Goal: Transaction & Acquisition: Subscribe to service/newsletter

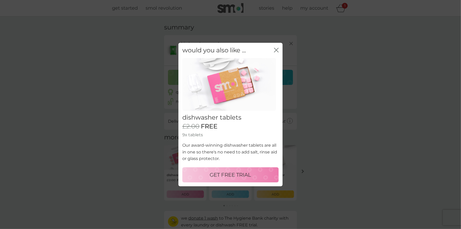
click at [262, 170] on button "GET FREE TRIAL" at bounding box center [230, 174] width 96 height 15
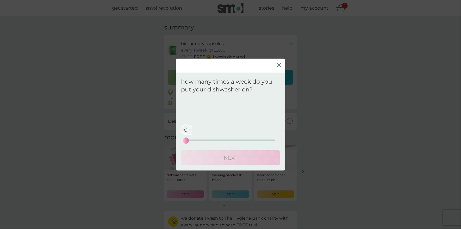
drag, startPoint x: 179, startPoint y: 141, endPoint x: 186, endPoint y: 141, distance: 6.5
click at [186, 141] on div "how many times a week do you put your dishwasher on? Your regular pack will be …" at bounding box center [230, 121] width 109 height 98
drag, startPoint x: 186, startPoint y: 141, endPoint x: 246, endPoint y: 140, distance: 60.7
click at [244, 140] on div "16" at bounding box center [243, 141] width 2 height 2
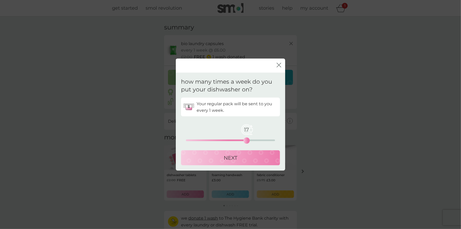
click at [244, 161] on div "NEXT" at bounding box center [230, 158] width 89 height 8
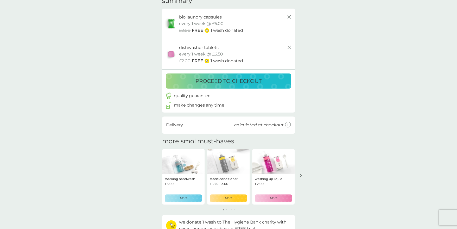
scroll to position [26, 0]
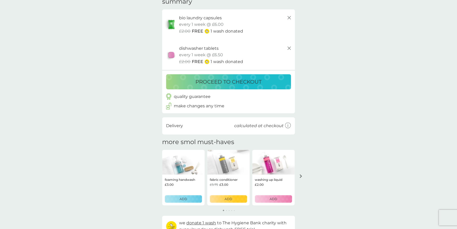
click at [226, 76] on button "proceed to checkout" at bounding box center [228, 81] width 125 height 15
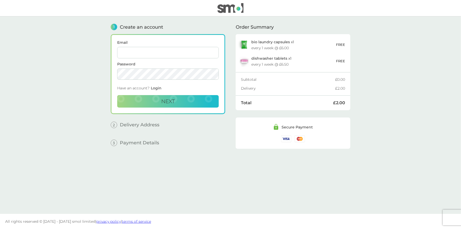
drag, startPoint x: 171, startPoint y: 50, endPoint x: 172, endPoint y: 53, distance: 2.9
click at [171, 50] on input "Email" at bounding box center [168, 52] width 102 height 11
type input "[EMAIL_ADDRESS][DOMAIN_NAME]"
click at [176, 104] on button "Next" at bounding box center [168, 101] width 102 height 12
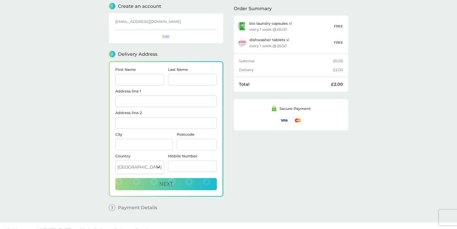
scroll to position [29, 0]
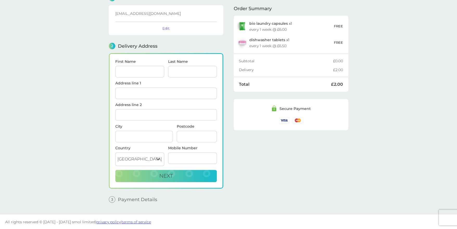
click at [154, 73] on input "First Name" at bounding box center [139, 71] width 49 height 11
type input "[PERSON_NAME]"
click at [192, 74] on input "C" at bounding box center [192, 71] width 49 height 11
type input "[PERSON_NAME]"
click at [143, 93] on input "Address line 1" at bounding box center [166, 92] width 102 height 11
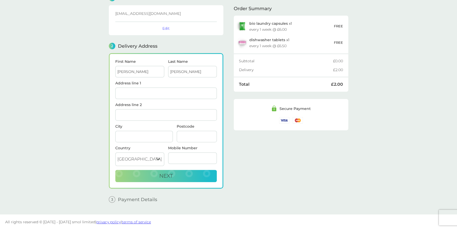
type input "[STREET_ADDRESS]"
type input "[PERSON_NAME]"
type input "[GEOGRAPHIC_DATA]"
type input "M46 9PY"
type input "07521971176"
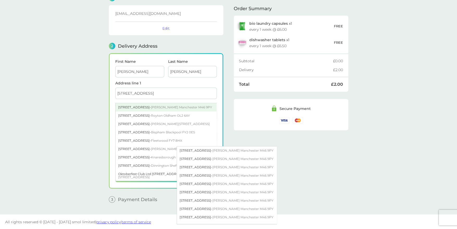
click at [186, 104] on div "[STREET_ADDRESS][PERSON_NAME]" at bounding box center [166, 107] width 101 height 8
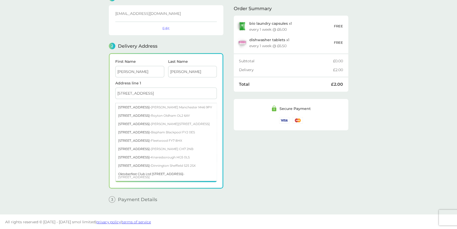
type input "[STREET_ADDRESS]"
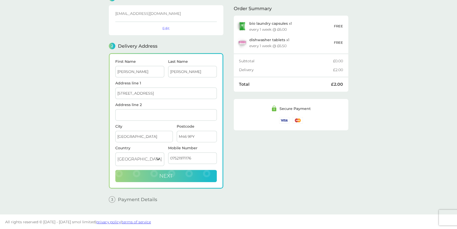
click at [189, 175] on button "Next" at bounding box center [166, 176] width 102 height 12
checkbox input "true"
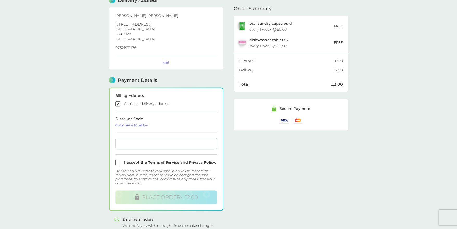
scroll to position [49, 0]
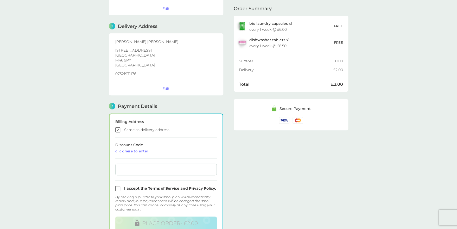
drag, startPoint x: 334, startPoint y: 71, endPoint x: 354, endPoint y: 71, distance: 20.3
click at [346, 71] on div "Subtotal £0.00 Delivery £2.00" at bounding box center [291, 65] width 115 height 23
